Goal: Information Seeking & Learning: Stay updated

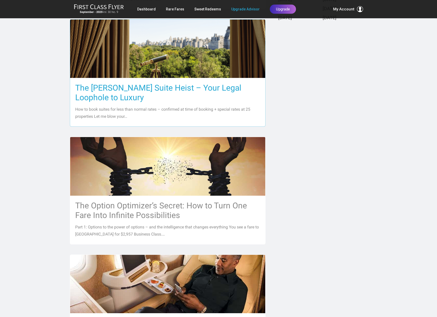
scroll to position [244, 0]
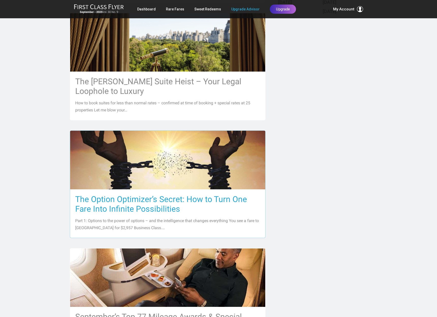
click at [169, 202] on h3 "The Option Optimizer’s Secret: How to Turn One Fare Into Infinite Possibilities" at bounding box center [167, 204] width 185 height 19
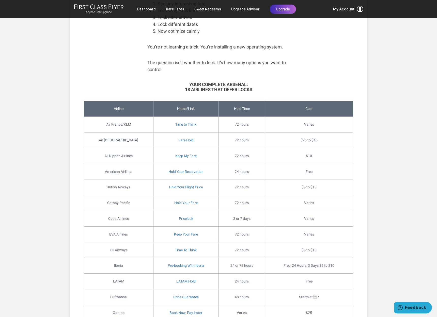
scroll to position [1134, 0]
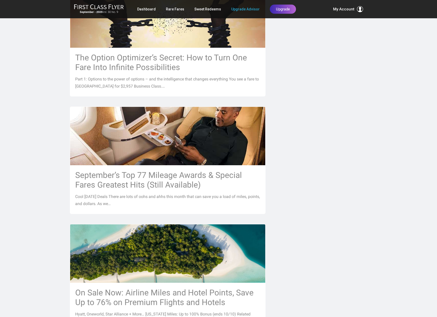
scroll to position [386, 0]
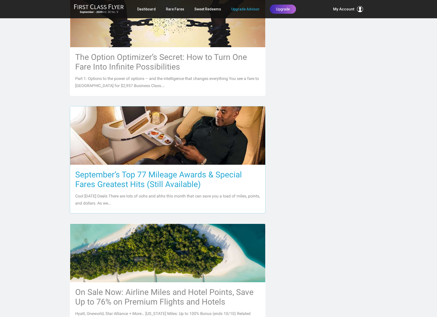
click at [199, 180] on h3 "September’s Top 77 Mileage Awards & Special Fares Greatest Hits (Still Availabl…" at bounding box center [167, 179] width 185 height 19
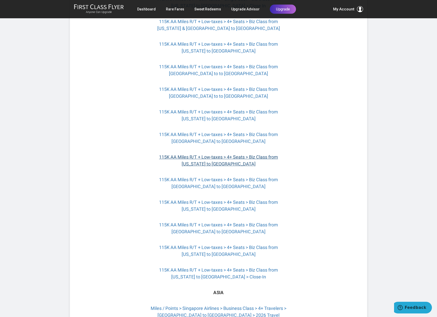
scroll to position [461, 0]
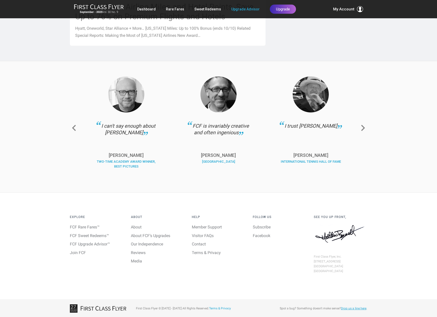
scroll to position [671, 0]
